Goal: Task Accomplishment & Management: Use online tool/utility

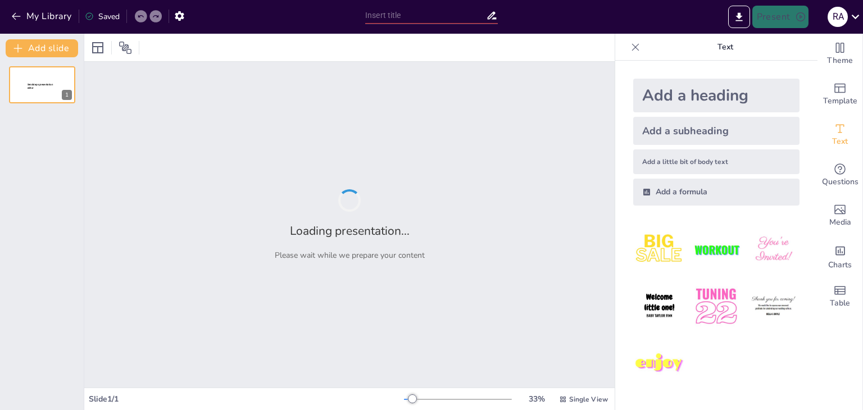
type input "Imported Seminario 1 _Formacion_Docente.pptx"
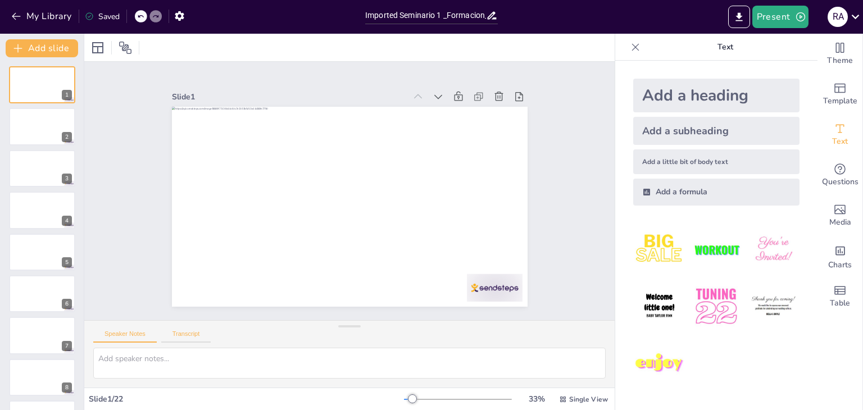
click at [192, 333] on button "Transcript" at bounding box center [186, 336] width 50 height 12
click at [135, 330] on button "Speaker Notes" at bounding box center [124, 336] width 63 height 12
click at [836, 51] on icon "Change the overall theme" at bounding box center [839, 47] width 13 height 13
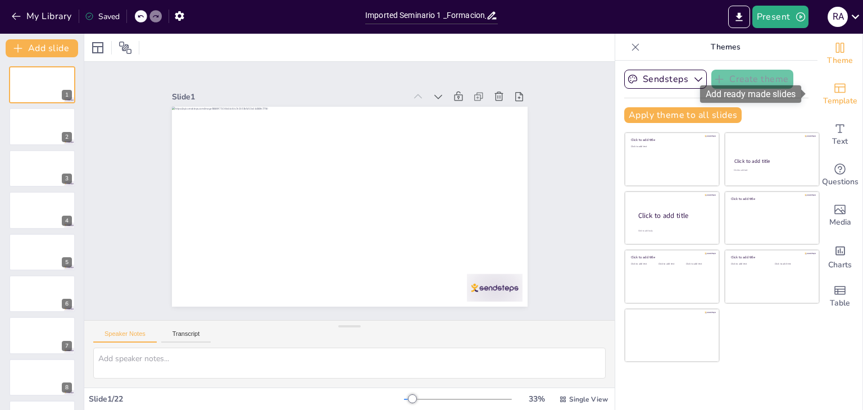
click at [839, 101] on span "Template" at bounding box center [840, 101] width 34 height 12
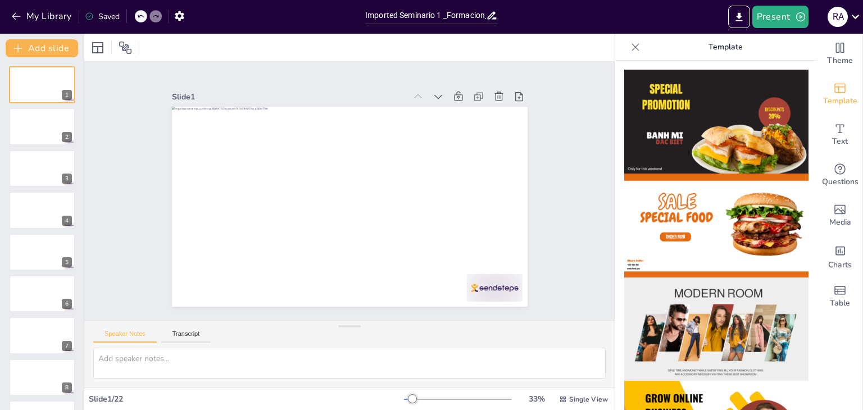
click at [719, 135] on img at bounding box center [716, 122] width 184 height 104
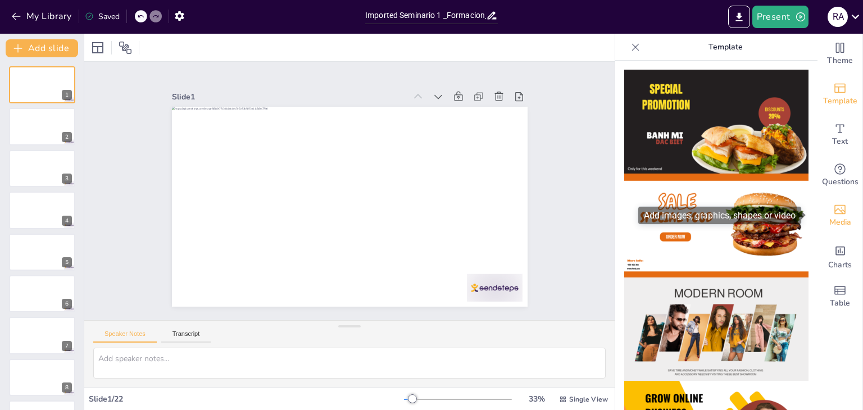
click at [837, 219] on span "Media" at bounding box center [840, 222] width 22 height 12
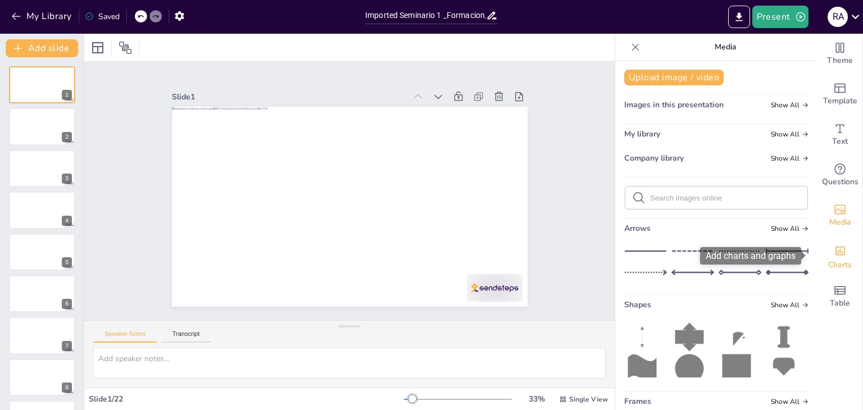
click at [833, 263] on span "Charts" at bounding box center [840, 265] width 24 height 12
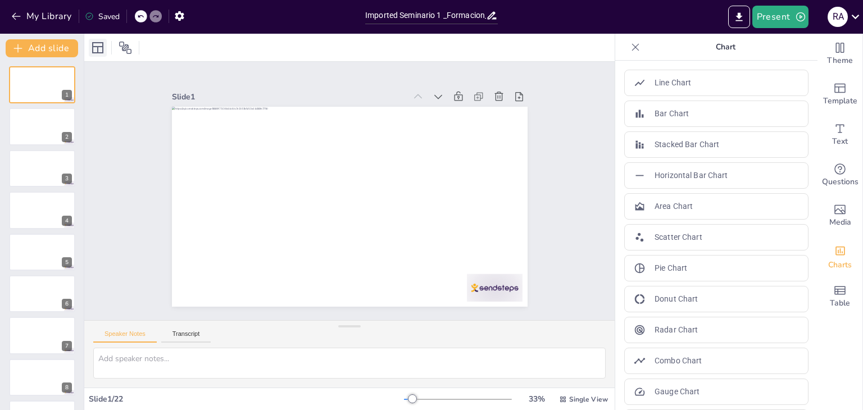
click at [101, 48] on icon at bounding box center [97, 47] width 13 height 13
click at [371, 49] on div at bounding box center [349, 48] width 530 height 28
click at [690, 356] on p "Combo Chart" at bounding box center [678, 361] width 47 height 12
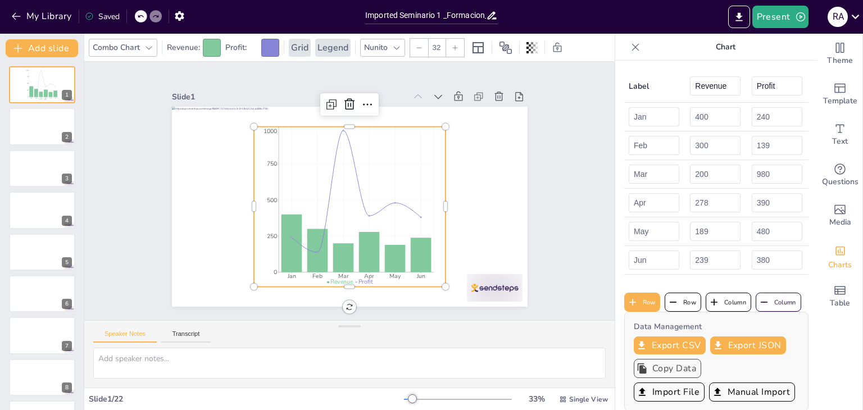
click at [677, 376] on button "Copy Data" at bounding box center [667, 368] width 67 height 19
click at [142, 15] on icon at bounding box center [141, 16] width 6 height 3
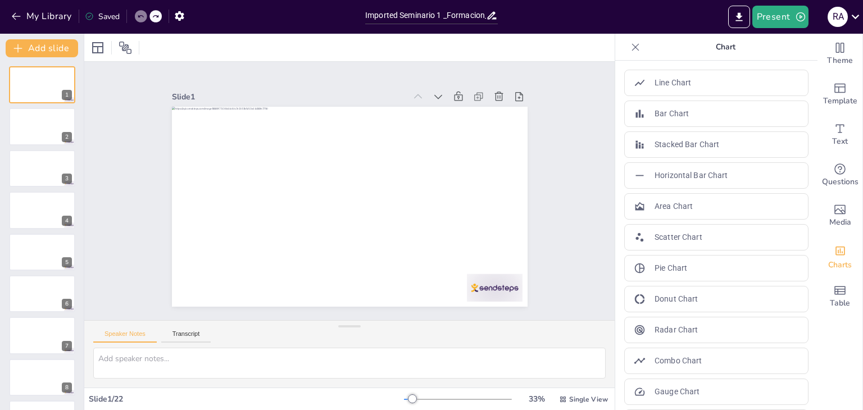
click at [630, 49] on icon at bounding box center [635, 47] width 11 height 11
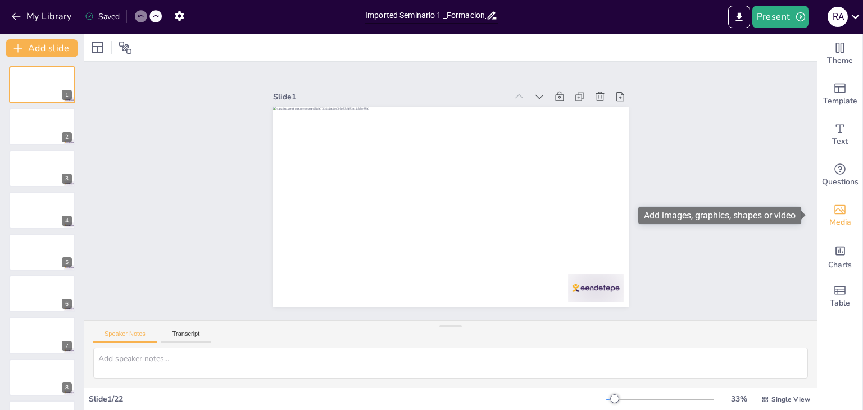
click at [839, 213] on div "Media" at bounding box center [839, 216] width 45 height 40
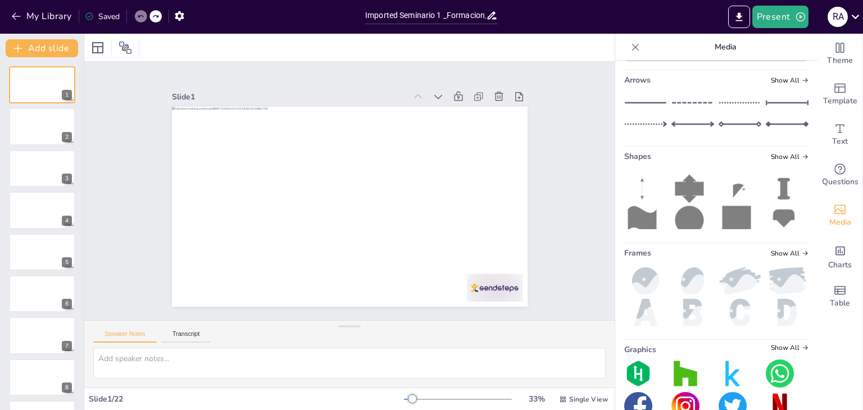
scroll to position [176, 0]
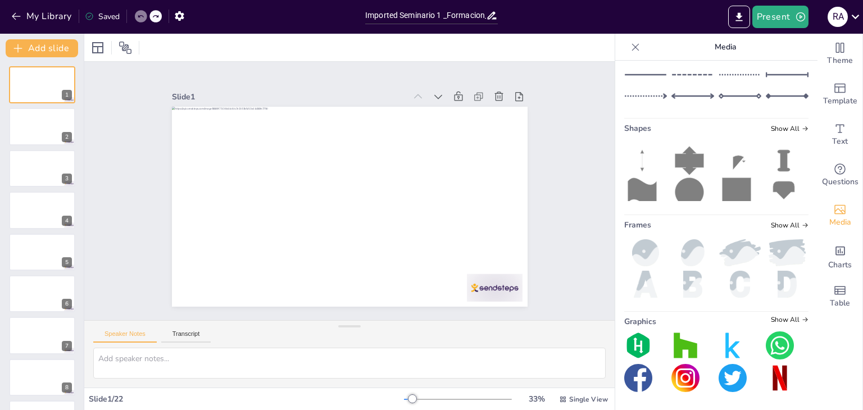
click at [629, 343] on img at bounding box center [638, 345] width 28 height 28
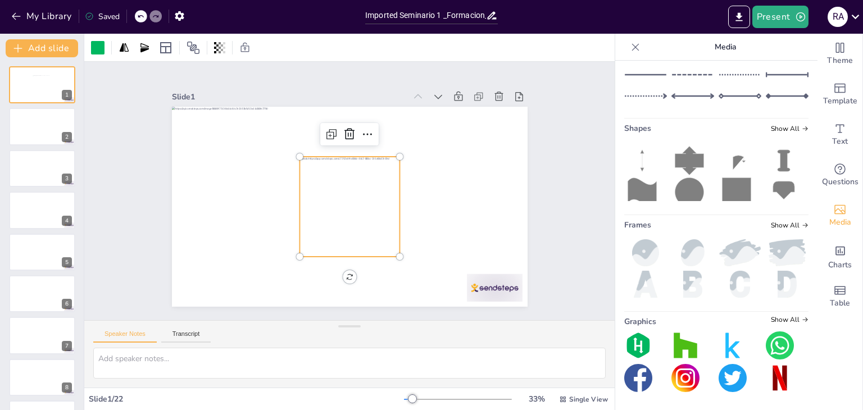
click at [151, 17] on div at bounding box center [155, 16] width 12 height 12
click at [142, 18] on icon at bounding box center [140, 16] width 7 height 7
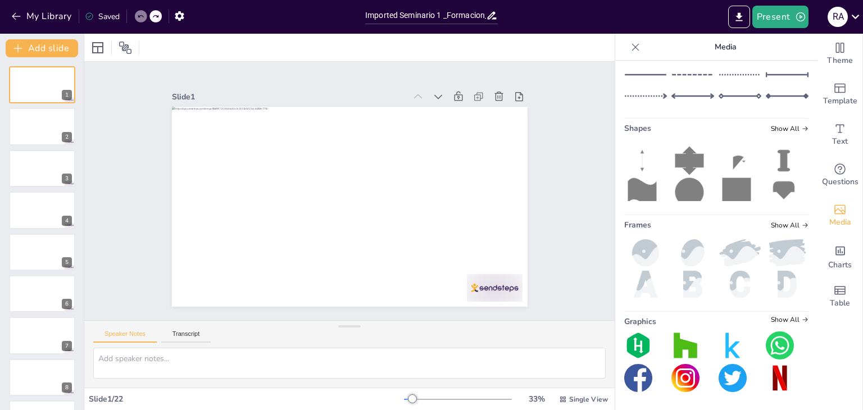
click at [630, 47] on icon at bounding box center [635, 47] width 11 height 11
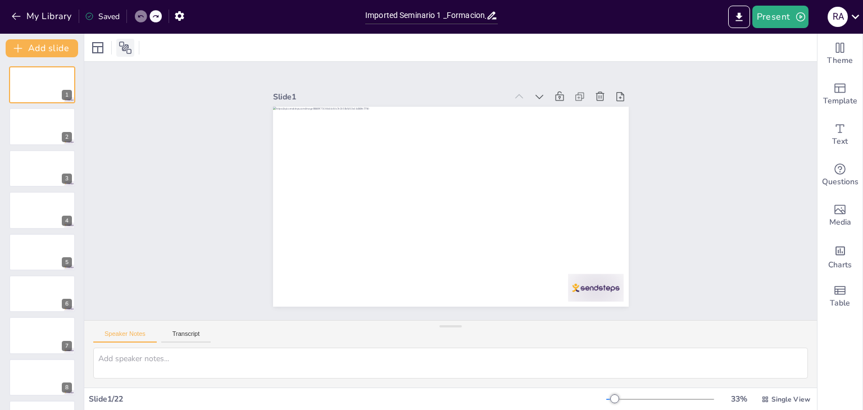
click at [126, 45] on icon at bounding box center [125, 47] width 13 height 13
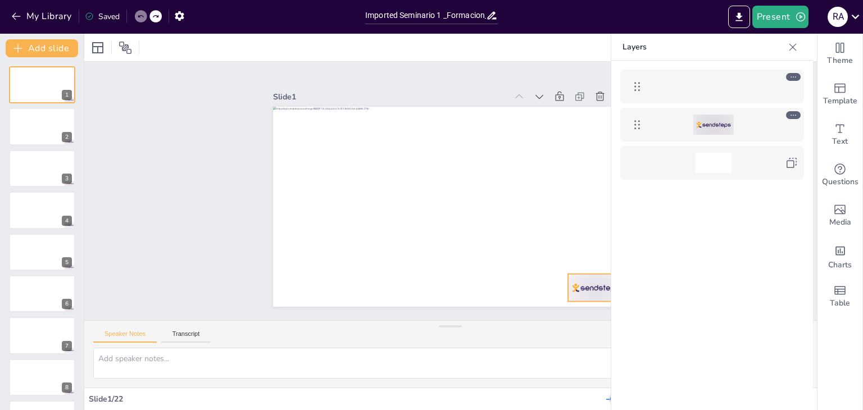
click at [712, 118] on div at bounding box center [713, 125] width 40 height 20
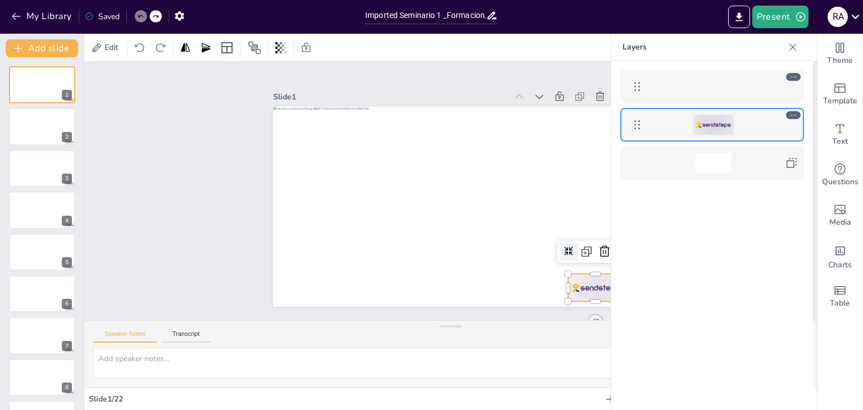
click at [742, 195] on div at bounding box center [712, 252] width 202 height 383
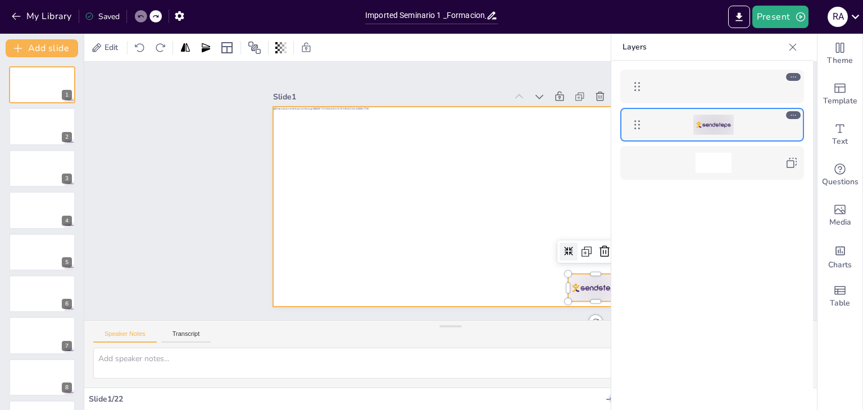
click at [708, 85] on div at bounding box center [714, 86] width 36 height 20
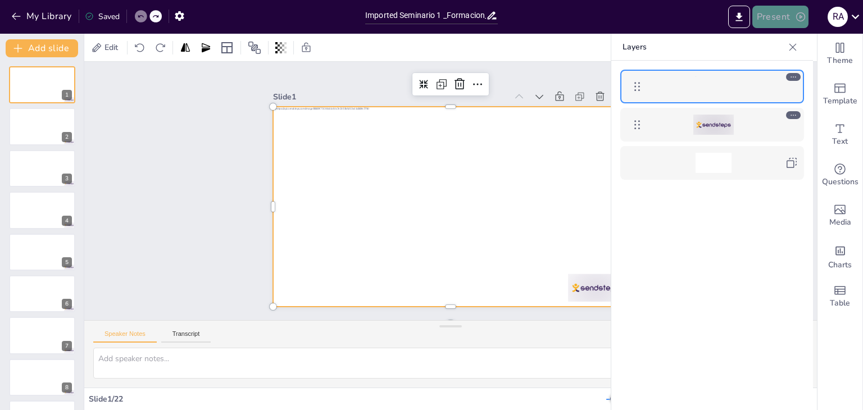
click at [773, 21] on button "Present" at bounding box center [780, 17] width 56 height 22
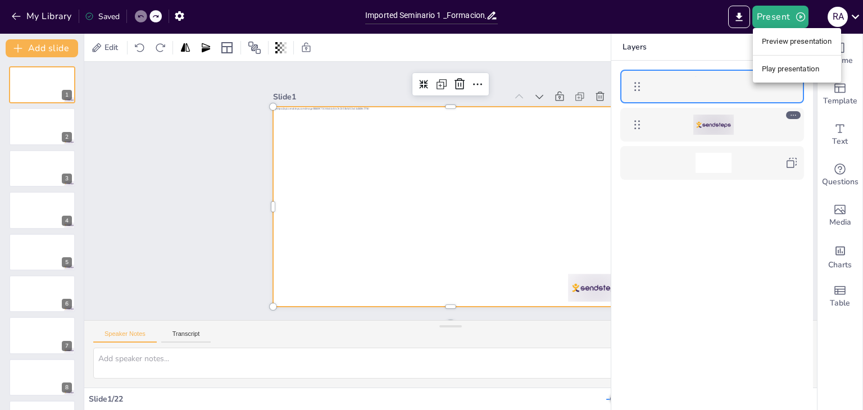
click at [802, 41] on li "Preview presentation" at bounding box center [797, 42] width 88 height 18
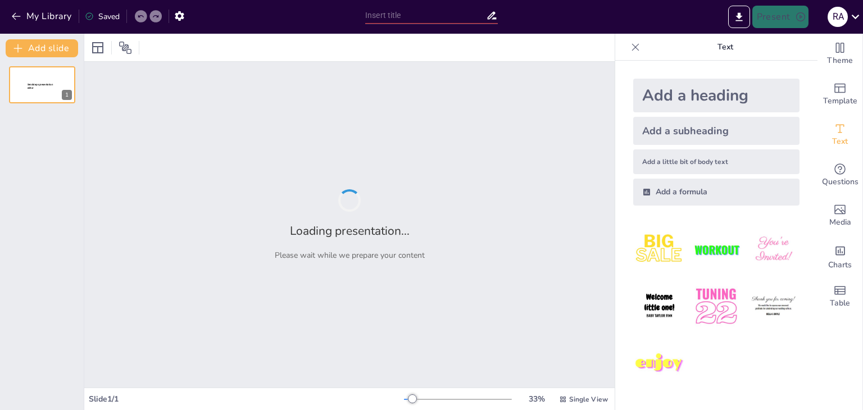
type input "Imported Seminario 1 _Formacion_Docente.pptx"
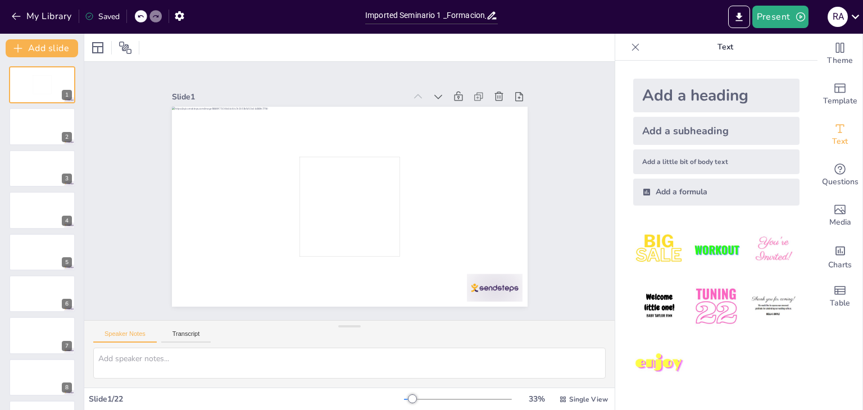
click at [488, 58] on div at bounding box center [349, 48] width 530 height 28
click at [317, 190] on div at bounding box center [359, 178] width 141 height 141
click at [721, 308] on img at bounding box center [716, 306] width 52 height 52
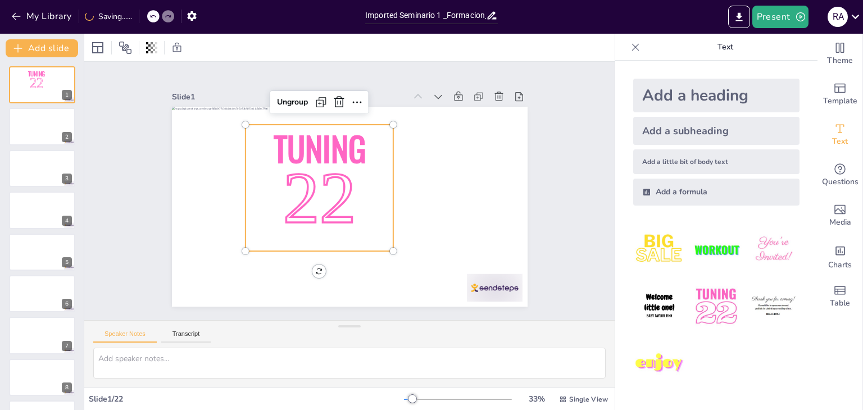
drag, startPoint x: 152, startPoint y: 12, endPoint x: 157, endPoint y: 15, distance: 5.8
click at [151, 13] on div at bounding box center [153, 16] width 12 height 12
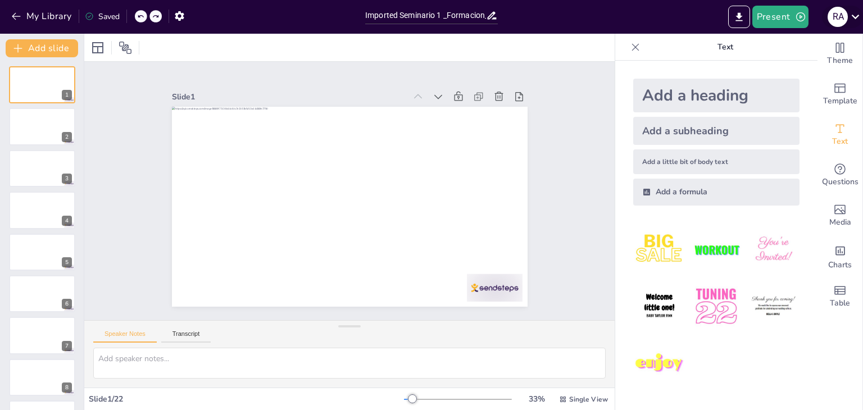
click at [861, 12] on icon at bounding box center [855, 16] width 15 height 15
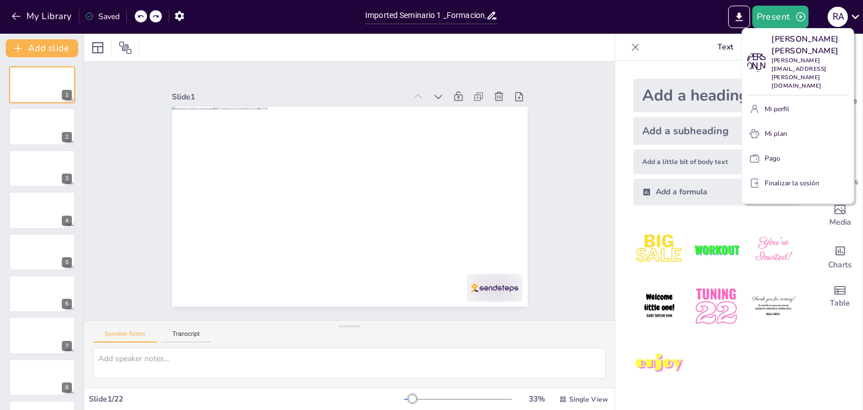
click at [526, 47] on div at bounding box center [431, 205] width 863 height 410
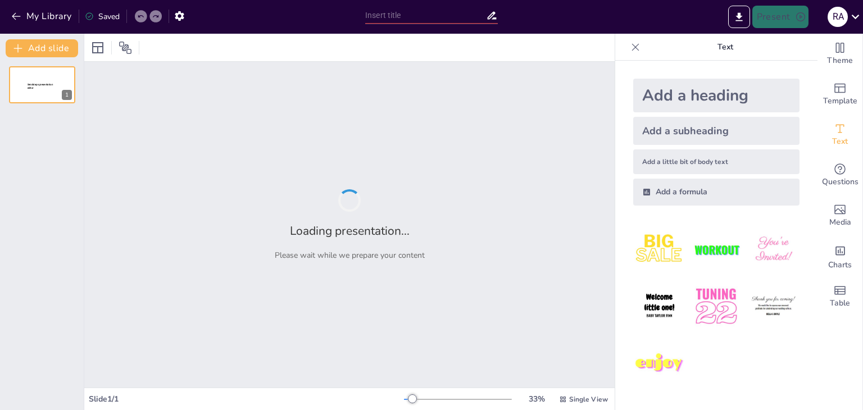
type input "Imported Seminario 1 _Formacion_Docente.pptx"
